Goal: Information Seeking & Learning: Learn about a topic

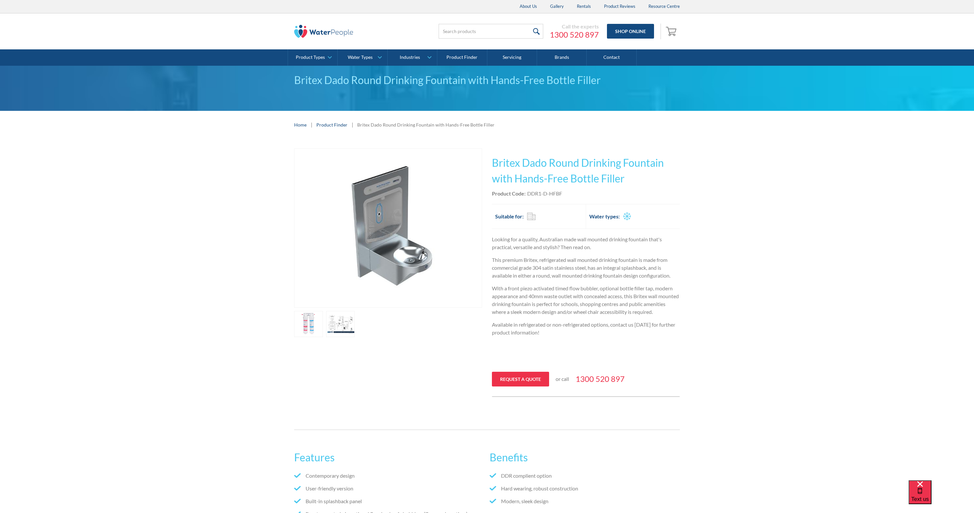
click at [335, 315] on link "open lightbox" at bounding box center [340, 324] width 29 height 26
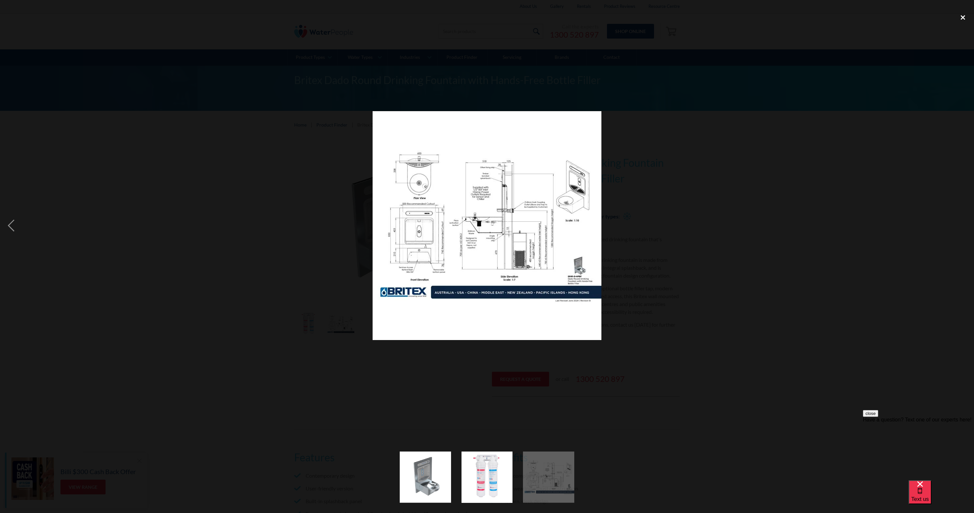
click at [961, 18] on div "close lightbox" at bounding box center [963, 17] width 22 height 14
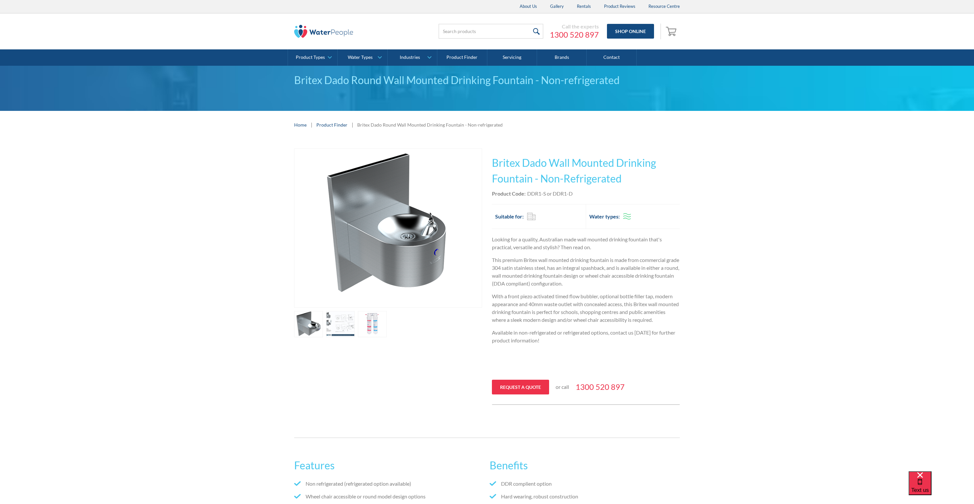
click at [339, 317] on link "open lightbox" at bounding box center [340, 324] width 29 height 26
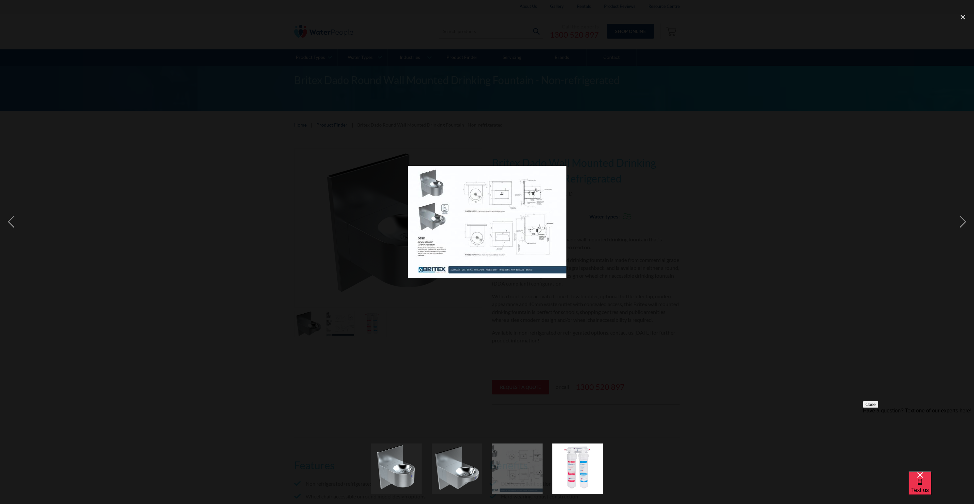
click at [541, 205] on img at bounding box center [487, 222] width 159 height 112
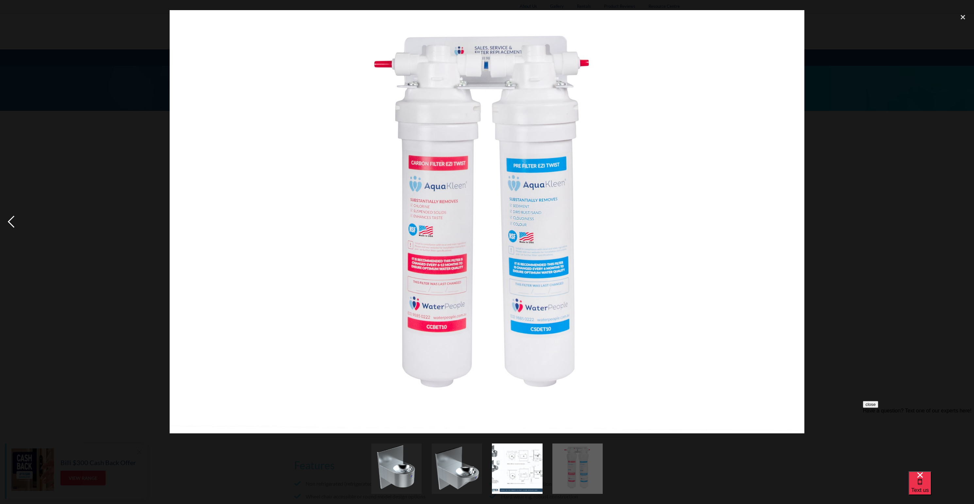
click at [11, 218] on div "previous image" at bounding box center [11, 221] width 22 height 423
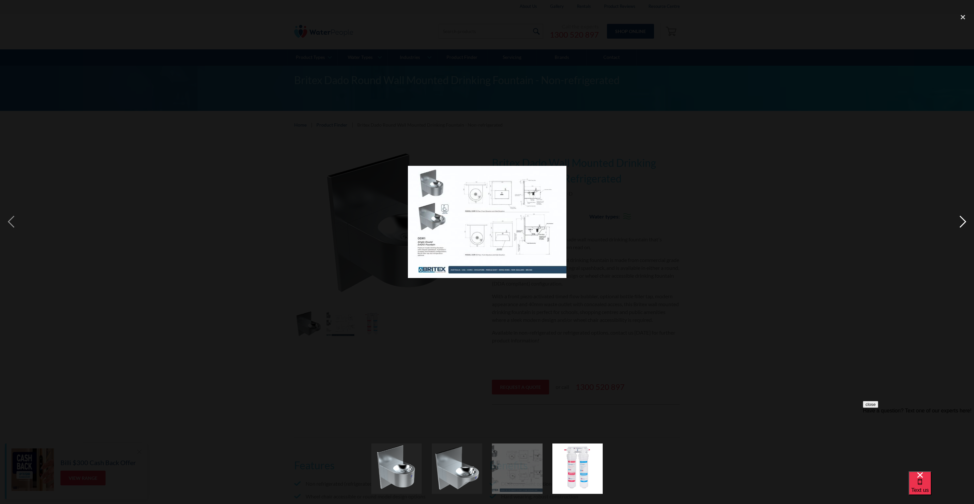
click at [967, 223] on div "next image" at bounding box center [963, 221] width 22 height 423
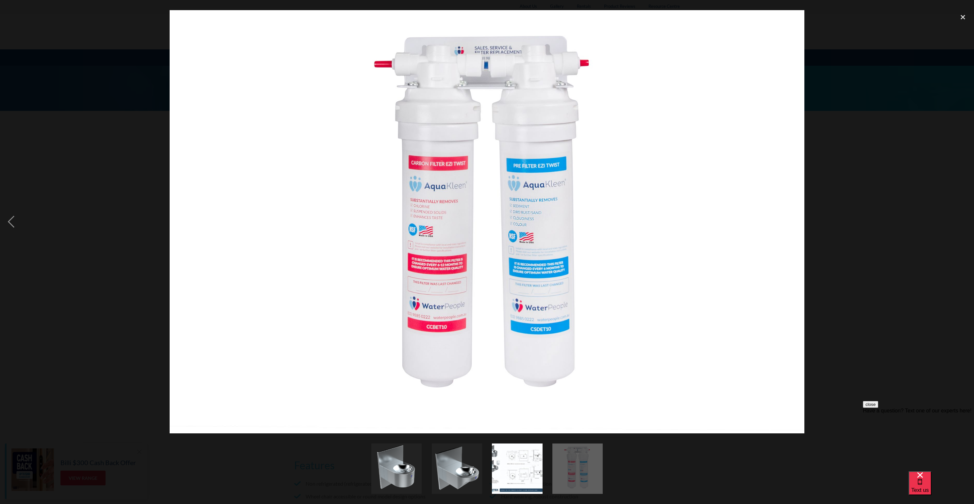
click at [967, 223] on div "next image" at bounding box center [963, 221] width 22 height 423
click at [12, 214] on div "previous image" at bounding box center [11, 221] width 22 height 423
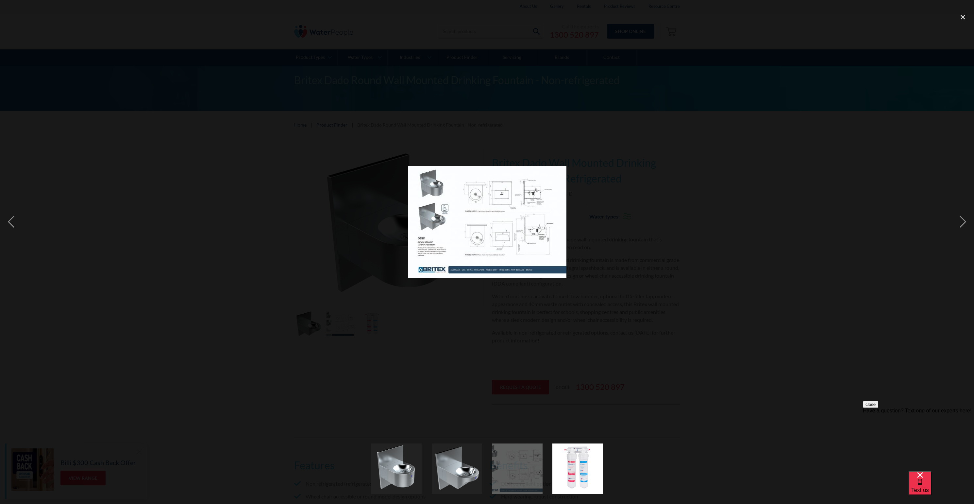
click at [533, 222] on img at bounding box center [487, 222] width 159 height 112
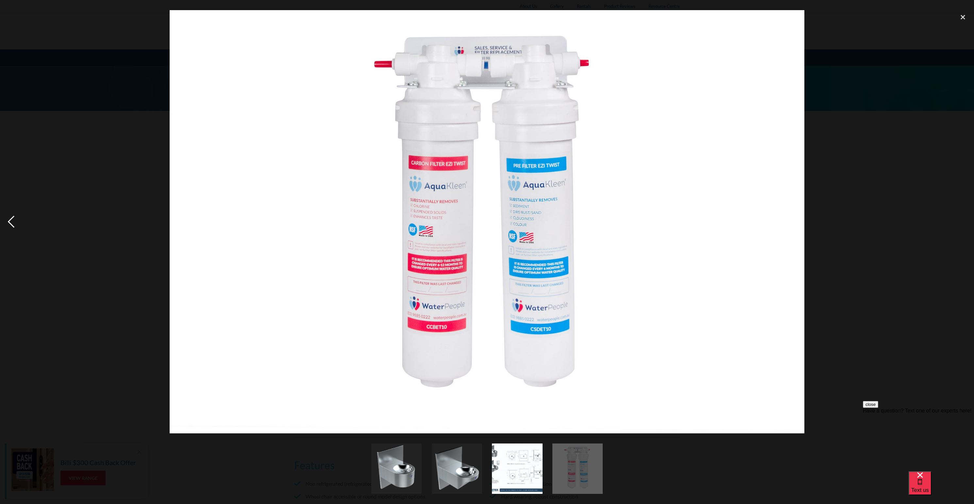
click at [11, 224] on div "previous image" at bounding box center [11, 221] width 22 height 423
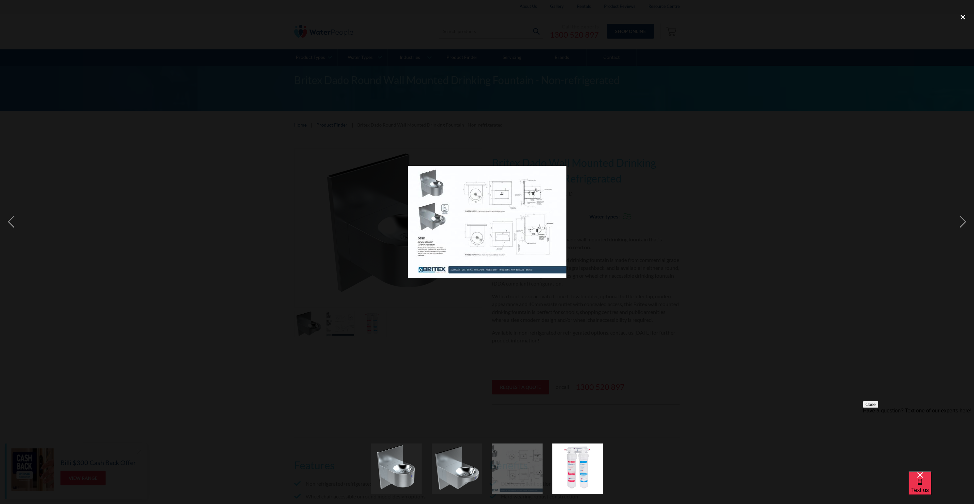
click at [963, 19] on div "close lightbox" at bounding box center [963, 17] width 22 height 14
